Goal: Information Seeking & Learning: Learn about a topic

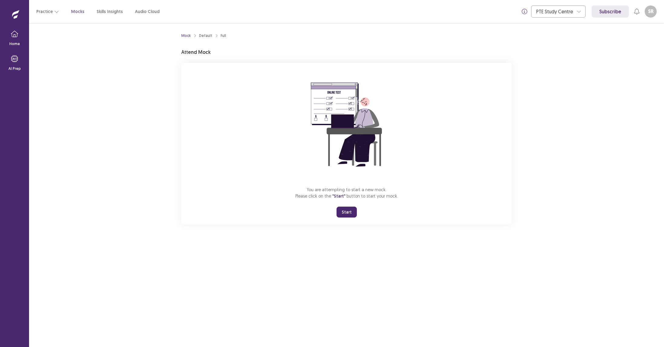
click at [237, 90] on div "You are attempting to start a new mock. Please click on the "Start" button to s…" at bounding box center [346, 144] width 330 height 162
click at [349, 213] on button "Start" at bounding box center [346, 212] width 20 height 11
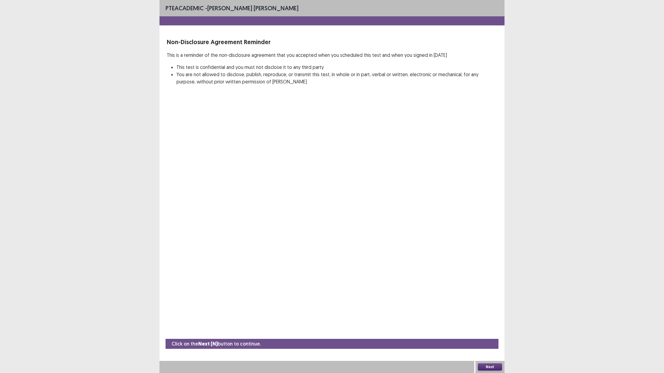
click at [485, 347] on button "Next" at bounding box center [490, 367] width 24 height 7
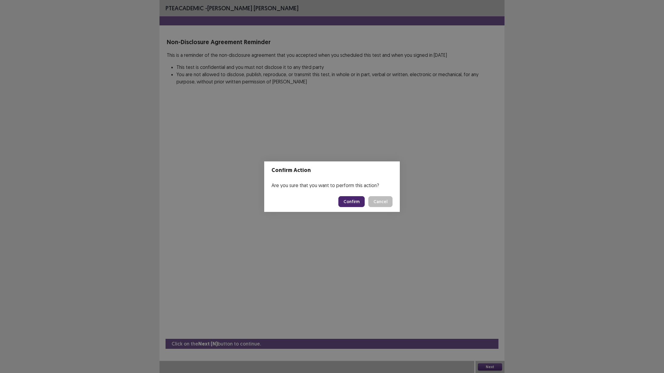
click at [355, 202] on button "Confirm" at bounding box center [351, 201] width 26 height 11
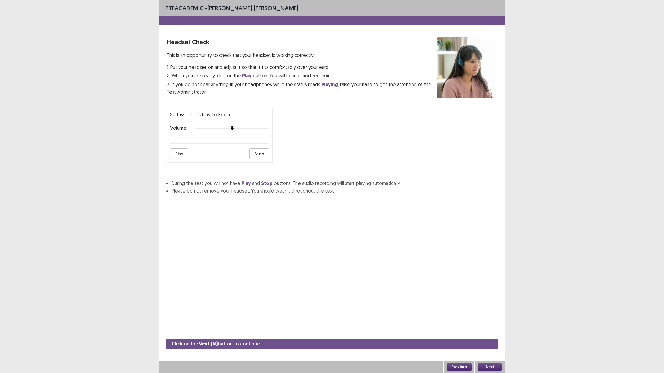
click at [176, 159] on button "Play" at bounding box center [179, 154] width 18 height 11
click at [484, 347] on button "Next" at bounding box center [490, 367] width 24 height 7
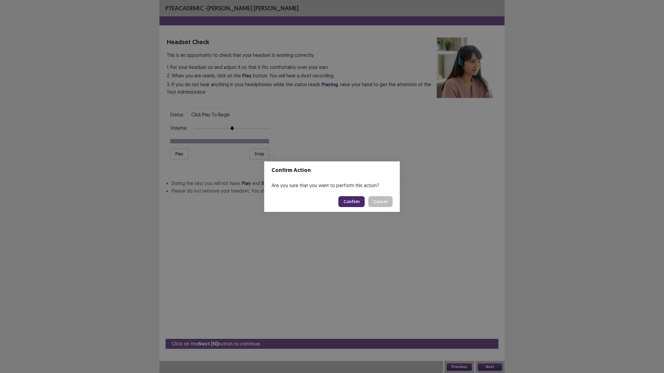
click at [352, 204] on button "Confirm" at bounding box center [351, 201] width 26 height 11
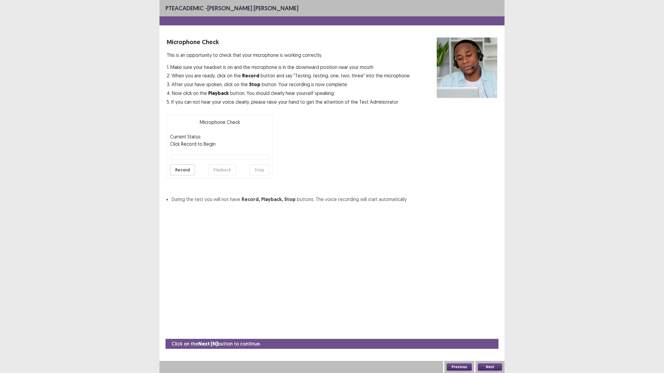
click at [188, 172] on button "Record" at bounding box center [182, 170] width 25 height 11
click at [259, 169] on button "Stop" at bounding box center [259, 170] width 20 height 11
click at [219, 170] on button "Playback" at bounding box center [222, 170] width 28 height 11
click at [491, 347] on button "Next" at bounding box center [490, 367] width 24 height 7
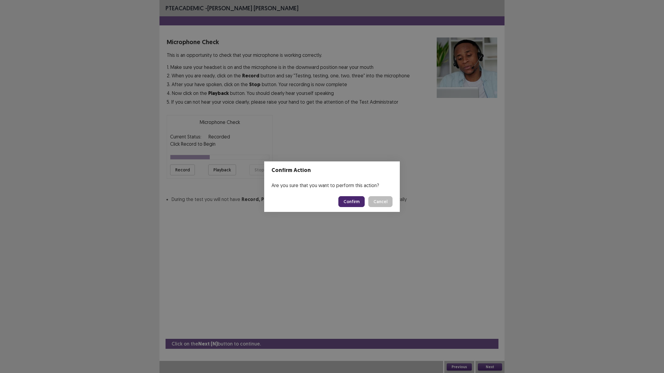
click at [351, 202] on button "Confirm" at bounding box center [351, 201] width 26 height 11
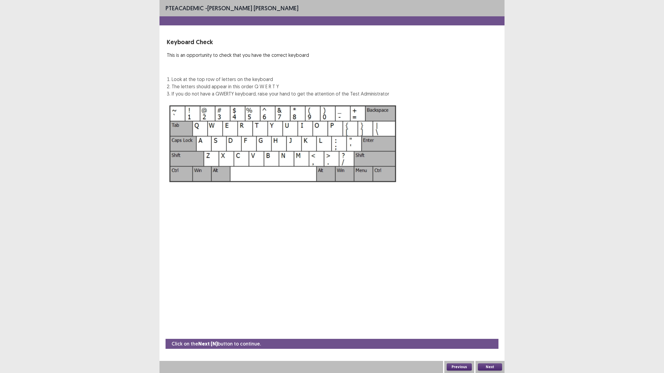
click at [493, 347] on button "Next" at bounding box center [490, 367] width 24 height 7
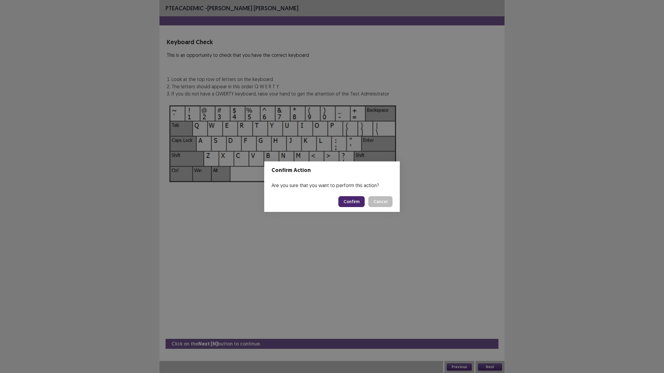
click at [345, 200] on button "Confirm" at bounding box center [351, 201] width 26 height 11
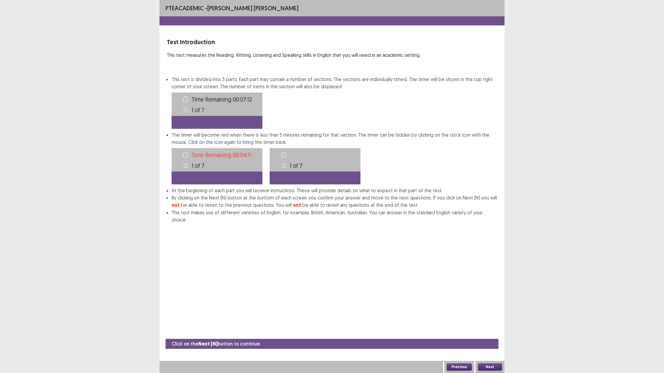
click at [485, 347] on button "Next" at bounding box center [490, 367] width 24 height 7
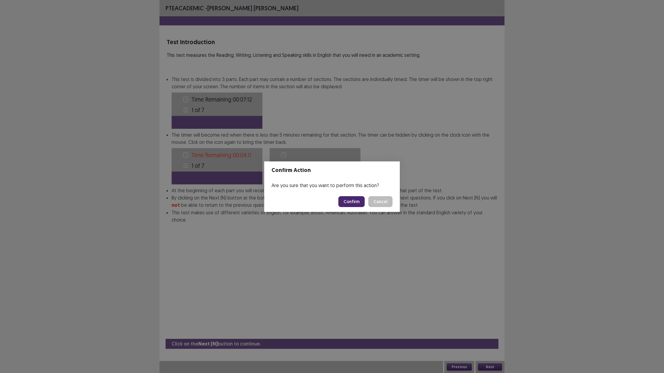
click at [345, 202] on button "Confirm" at bounding box center [351, 201] width 26 height 11
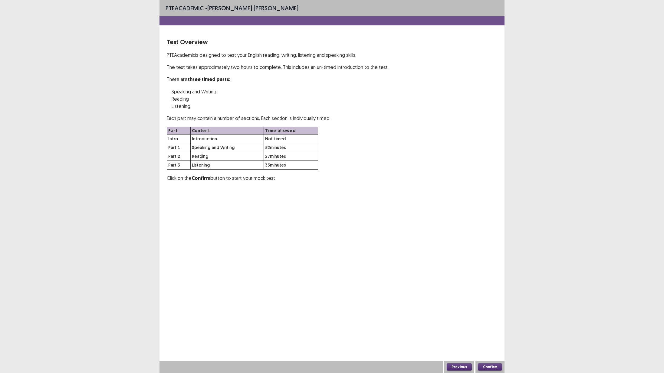
click at [485, 347] on button "Confirm" at bounding box center [490, 367] width 24 height 7
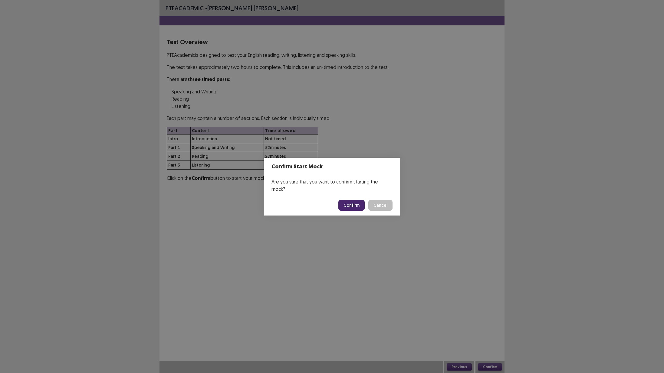
click at [357, 205] on button "Confirm" at bounding box center [351, 205] width 26 height 11
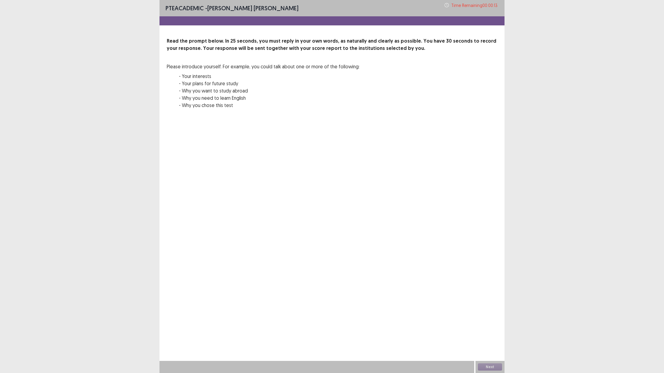
click at [490, 347] on div "Next" at bounding box center [489, 367] width 29 height 12
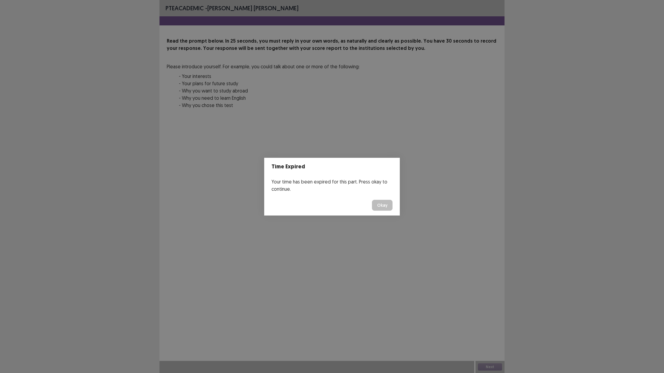
click at [385, 203] on button "Okay" at bounding box center [382, 205] width 21 height 11
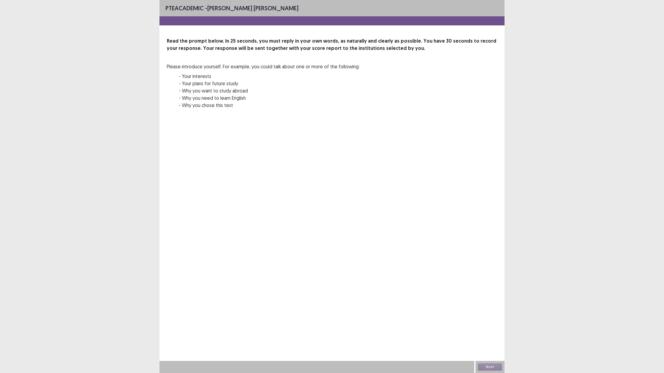
click at [492, 347] on div "Next" at bounding box center [489, 367] width 29 height 12
click at [488, 347] on div "Next" at bounding box center [489, 367] width 29 height 12
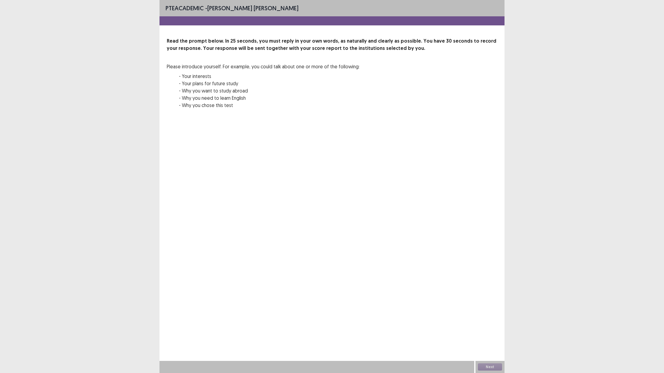
click at [334, 81] on p "- Your plans for future study" at bounding box center [269, 83] width 181 height 7
click at [349, 227] on div "PTE academic - [PERSON_NAME] [PERSON_NAME] Read the prompt below. In 25 seconds…" at bounding box center [331, 186] width 345 height 373
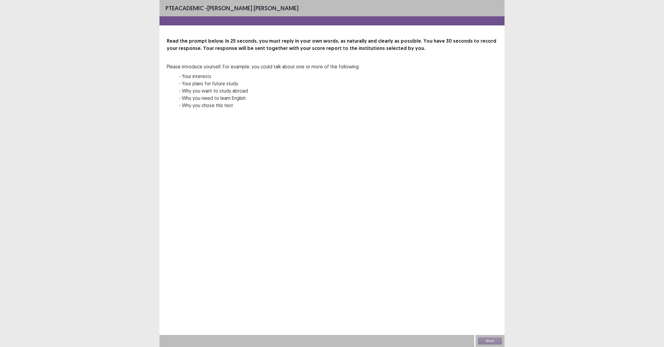
click at [488, 341] on div "Next" at bounding box center [489, 341] width 29 height 12
click at [492, 339] on div "Next" at bounding box center [489, 341] width 29 height 12
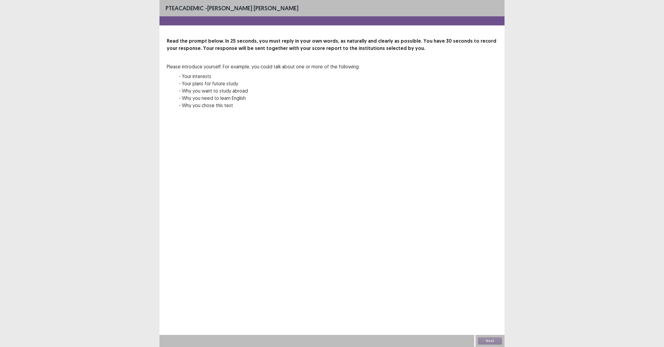
click at [492, 339] on div "Next" at bounding box center [489, 341] width 29 height 12
